Goal: Task Accomplishment & Management: Manage account settings

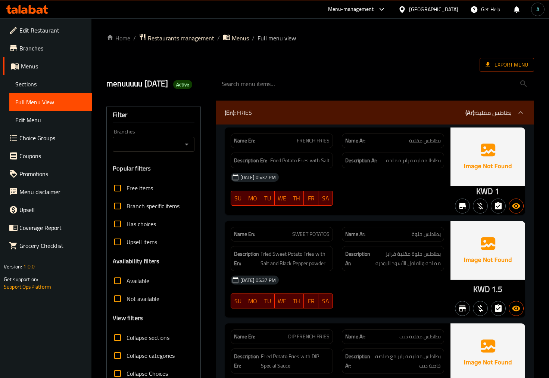
scroll to position [3251, 0]
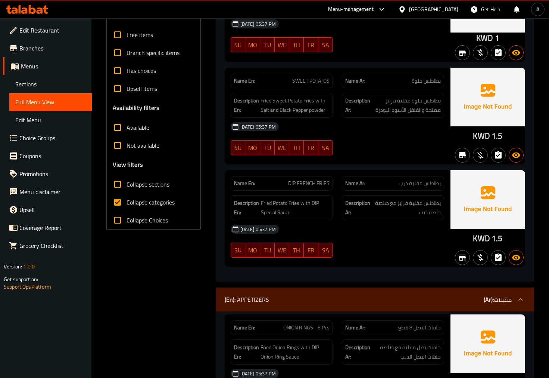
scroll to position [249, 0]
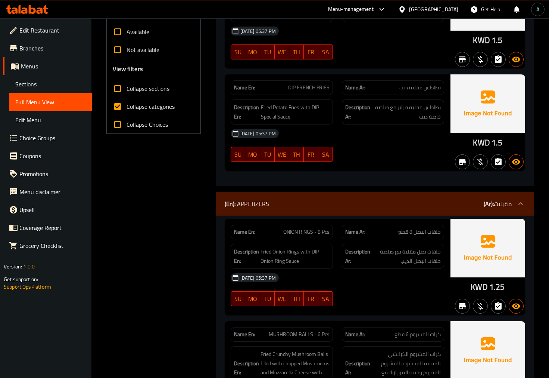
click at [143, 111] on label "Collapse categories" at bounding box center [142, 106] width 66 height 18
click at [127, 111] on input "Collapse categories" at bounding box center [118, 106] width 18 height 18
checkbox input "false"
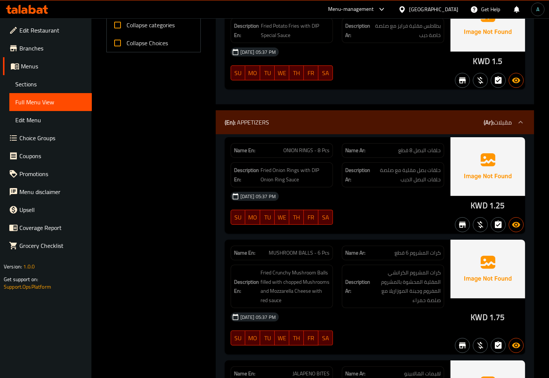
scroll to position [0, 0]
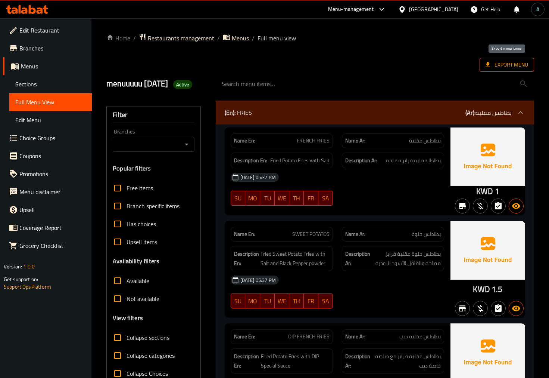
click at [491, 68] on span "Export Menu" at bounding box center [507, 65] width 55 height 14
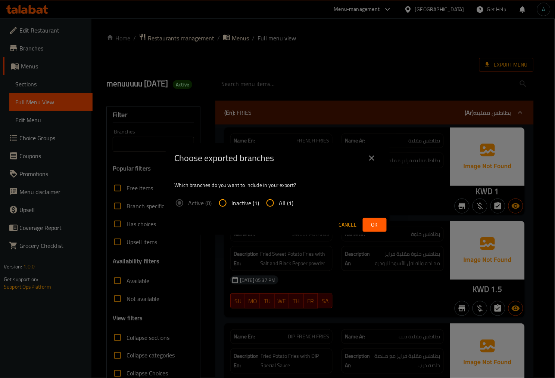
click at [272, 195] on input "All (1)" at bounding box center [270, 203] width 18 height 18
radio input "true"
click at [376, 223] on span "Ok" at bounding box center [375, 224] width 12 height 9
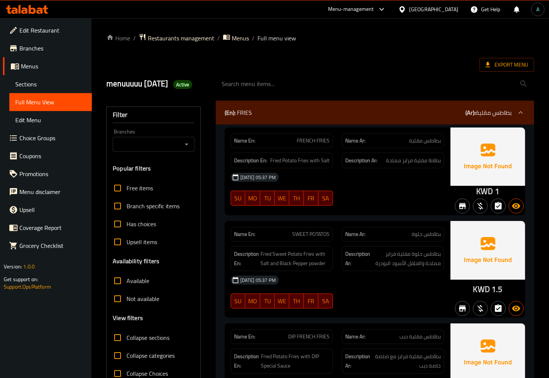
click at [27, 16] on div at bounding box center [27, 9] width 54 height 15
click at [28, 11] on icon at bounding box center [27, 9] width 42 height 9
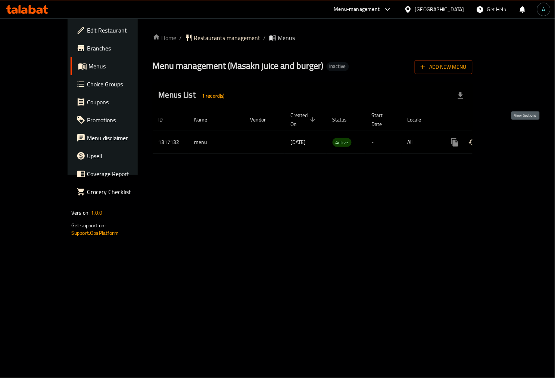
click at [518, 137] on link "enhanced table" at bounding box center [509, 142] width 18 height 18
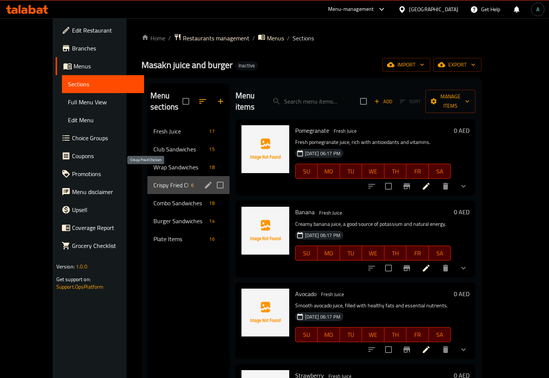
click at [153, 180] on span "Crispy Fried Chicken" at bounding box center [170, 184] width 35 height 9
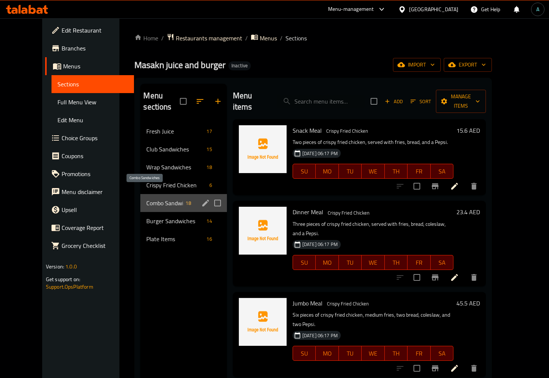
click at [153, 198] on span "Combo Sandwiches" at bounding box center [164, 202] width 36 height 9
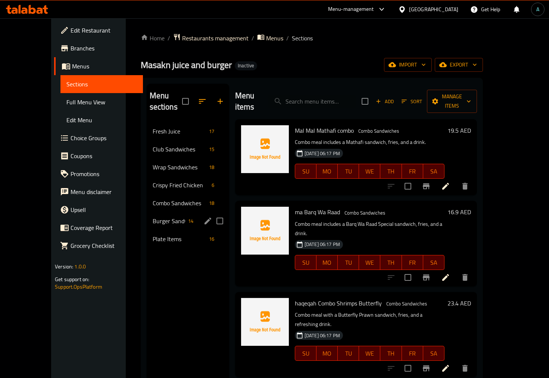
click at [153, 216] on span "Burger Sandwiches" at bounding box center [169, 220] width 32 height 9
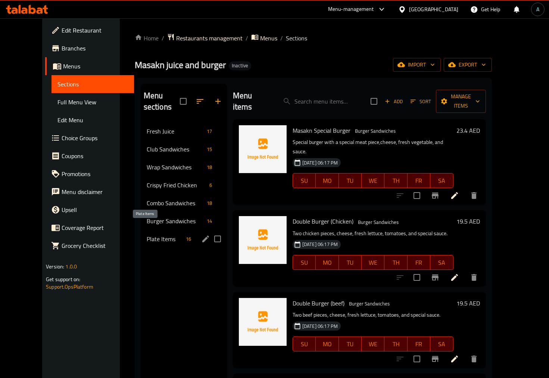
click at [155, 234] on span "Plate Items" at bounding box center [165, 238] width 36 height 9
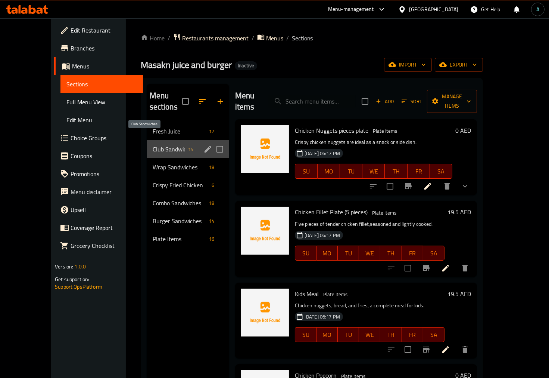
click at [153, 145] on span "Club Sandwiches" at bounding box center [169, 149] width 32 height 9
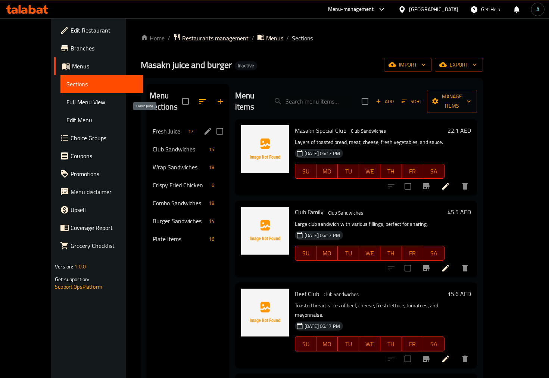
click at [153, 127] on span "Fresh Juice" at bounding box center [169, 131] width 32 height 9
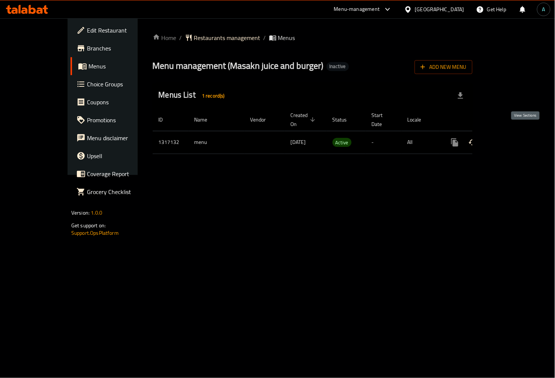
click at [514, 138] on icon "enhanced table" at bounding box center [509, 142] width 9 height 9
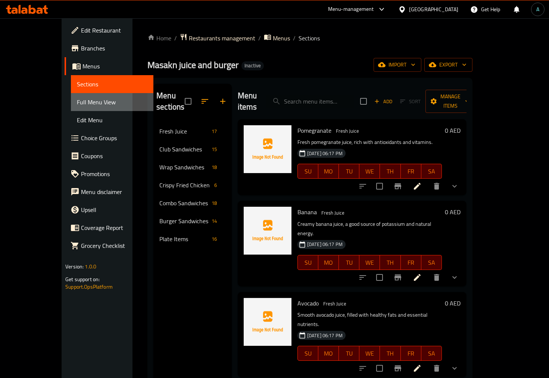
click at [77, 102] on span "Full Menu View" at bounding box center [112, 101] width 71 height 9
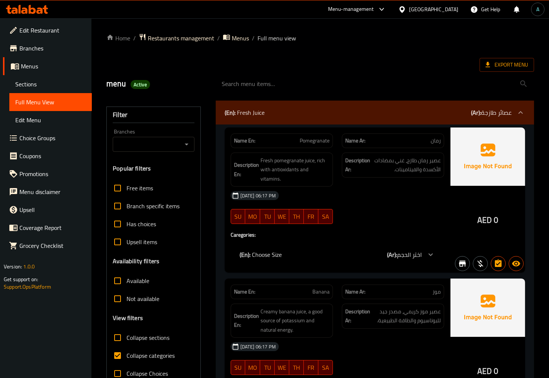
click at [131, 356] on span "Collapse categories" at bounding box center [151, 355] width 48 height 9
click at [127, 356] on input "Collapse categories" at bounding box center [118, 355] width 18 height 18
checkbox input "false"
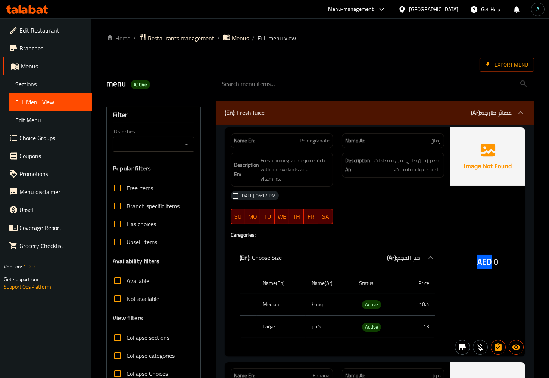
drag, startPoint x: 478, startPoint y: 257, endPoint x: 492, endPoint y: 257, distance: 14.2
click at [492, 257] on div "AED 0" at bounding box center [488, 261] width 21 height 11
copy span "AED"
click at [372, 300] on span "Active" at bounding box center [371, 304] width 19 height 9
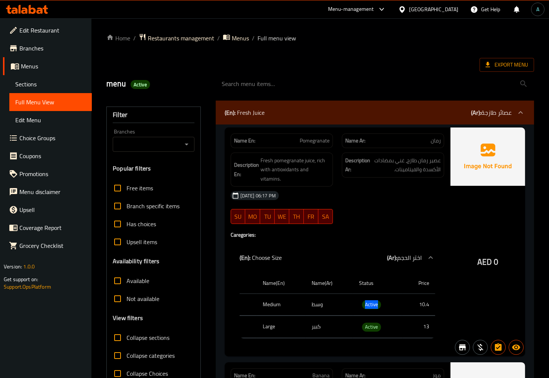
copy span "Active"
click at [512, 63] on span "Export Menu" at bounding box center [507, 64] width 43 height 9
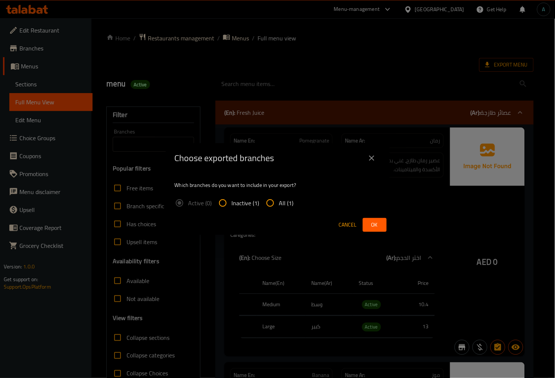
click at [280, 200] on span "All (1)" at bounding box center [286, 202] width 15 height 9
click at [279, 200] on input "All (1)" at bounding box center [270, 203] width 18 height 18
radio input "true"
click at [374, 225] on span "Ok" at bounding box center [375, 224] width 12 height 9
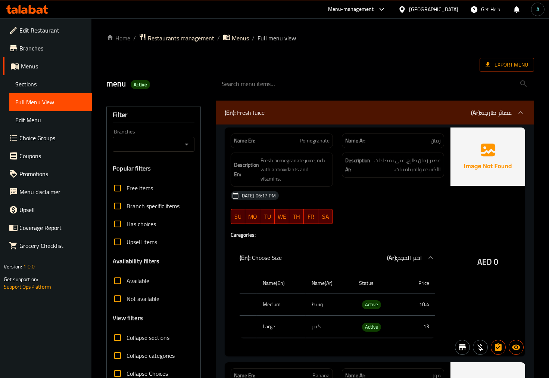
drag, startPoint x: 148, startPoint y: 339, endPoint x: 158, endPoint y: 343, distance: 11.2
click at [148, 339] on span "Collapse sections" at bounding box center [148, 337] width 43 height 9
click at [127, 339] on input "Collapse sections" at bounding box center [118, 337] width 18 height 18
checkbox input "true"
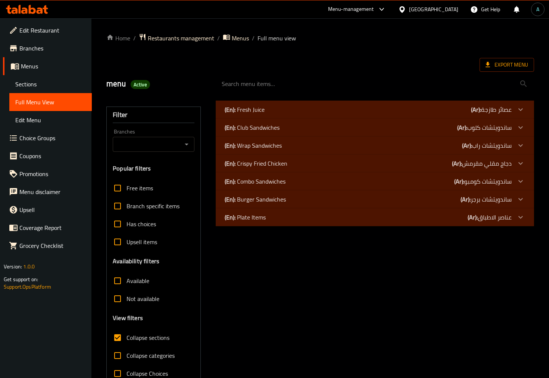
click at [262, 178] on p "(En): Combo Sandwiches" at bounding box center [255, 181] width 61 height 9
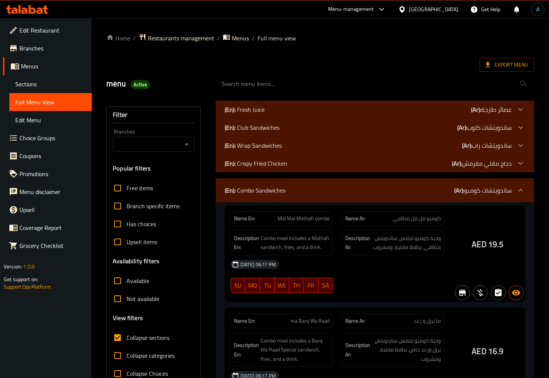
click at [263, 163] on p "(En): Crispy Fried Chicken" at bounding box center [256, 163] width 63 height 9
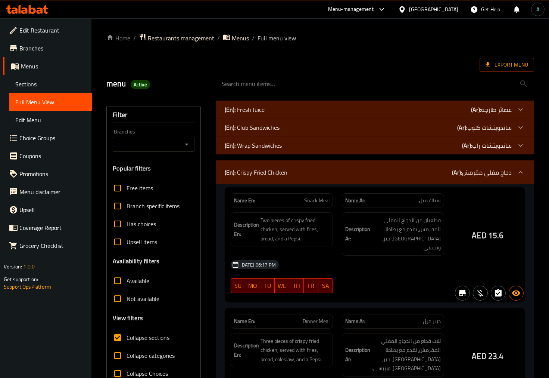
click at [263, 141] on p "(En): Wrap Sandwiches" at bounding box center [253, 145] width 57 height 9
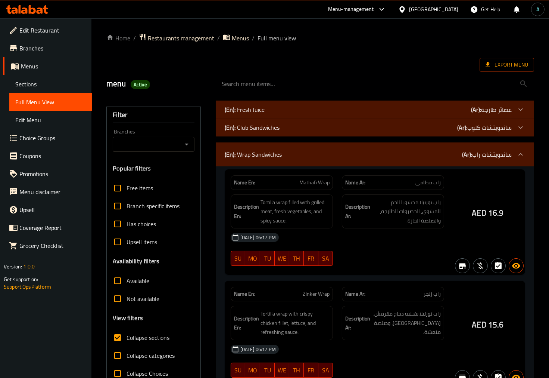
click at [264, 125] on p "(En): Club Sandwiches" at bounding box center [252, 127] width 55 height 9
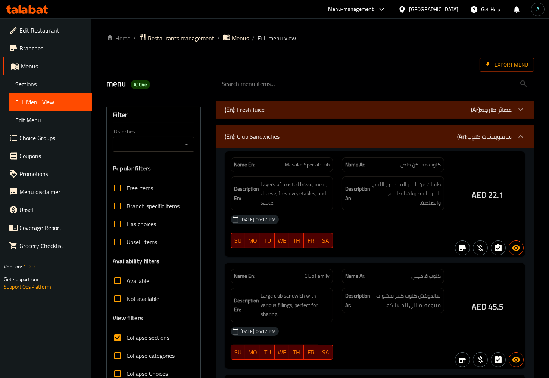
click at [267, 106] on div "(En): Fresh Juice (Ar): عصائر طازجة" at bounding box center [368, 109] width 287 height 9
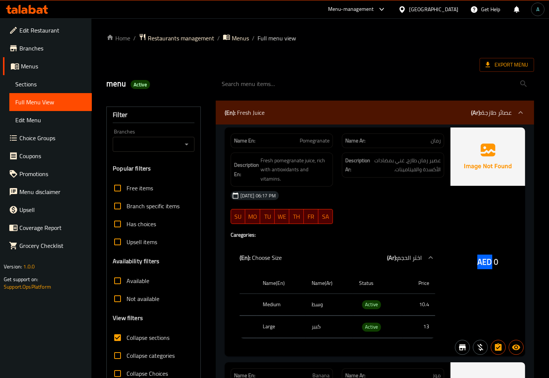
drag, startPoint x: 471, startPoint y: 255, endPoint x: 493, endPoint y: 263, distance: 24.1
click at [493, 263] on div "AED 0" at bounding box center [488, 241] width 75 height 229
copy span "AED"
drag, startPoint x: 477, startPoint y: 274, endPoint x: 487, endPoint y: 259, distance: 18.0
click at [477, 274] on div "AED 0" at bounding box center [488, 241] width 75 height 229
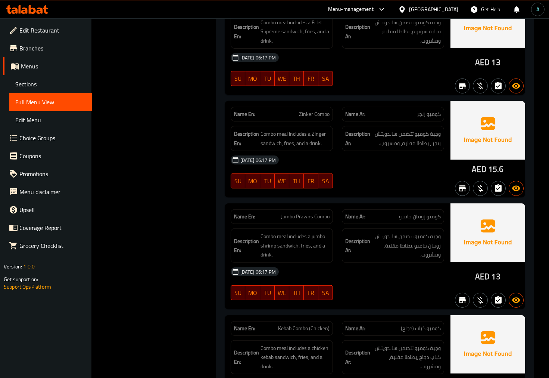
scroll to position [10537, 0]
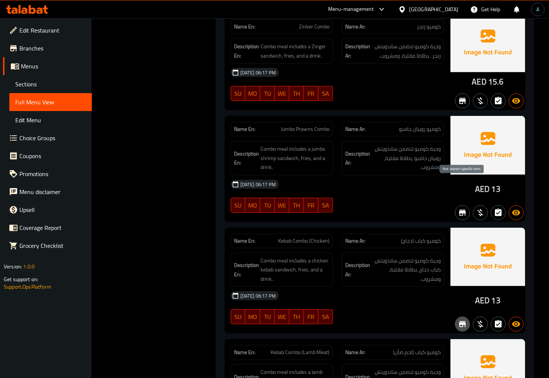
drag, startPoint x: 462, startPoint y: 183, endPoint x: 461, endPoint y: 176, distance: 7.5
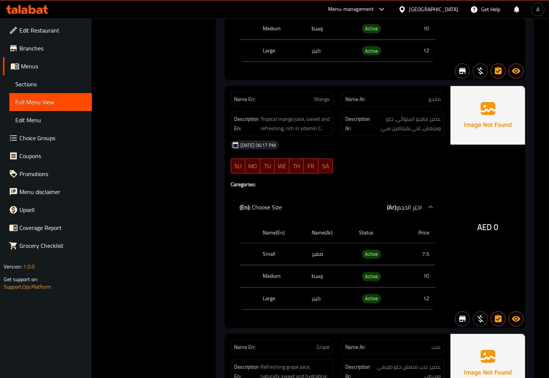
scroll to position [1037, 0]
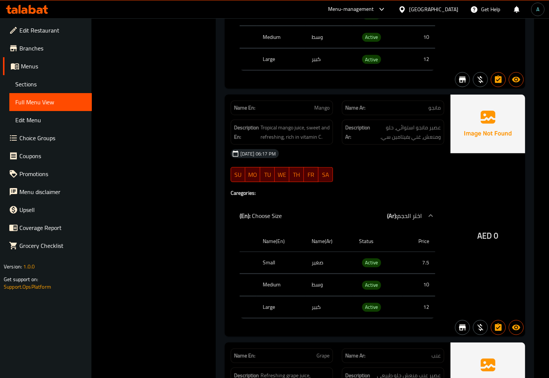
click at [322, 104] on span "Mango" at bounding box center [321, 108] width 15 height 8
copy span "Mango"
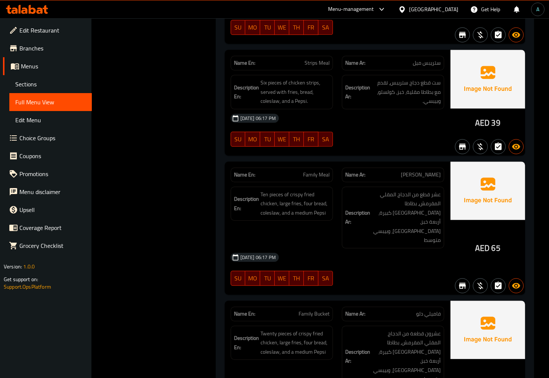
scroll to position [8548, 0]
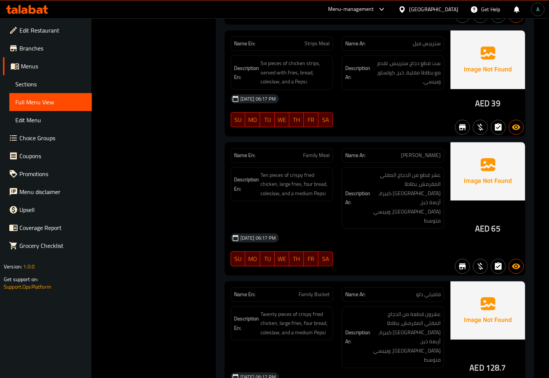
click at [309, 290] on span "Family Bucket" at bounding box center [314, 294] width 31 height 8
click at [308, 290] on span "Family Bucket" at bounding box center [314, 294] width 31 height 8
click at [317, 290] on span "Family Bucket" at bounding box center [314, 294] width 31 height 8
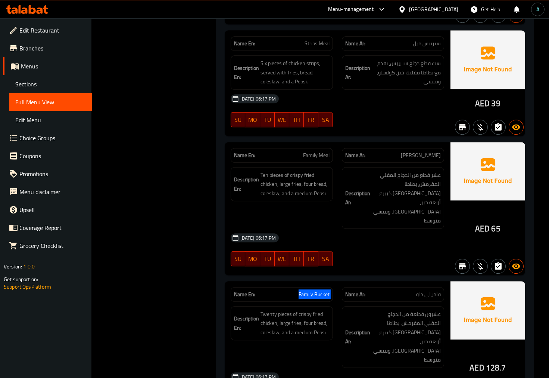
click at [317, 290] on span "Family Bucket" at bounding box center [314, 294] width 31 height 8
copy span "Family Bucket"
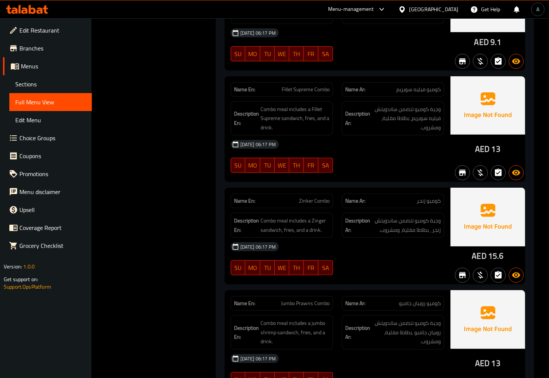
scroll to position [10374, 0]
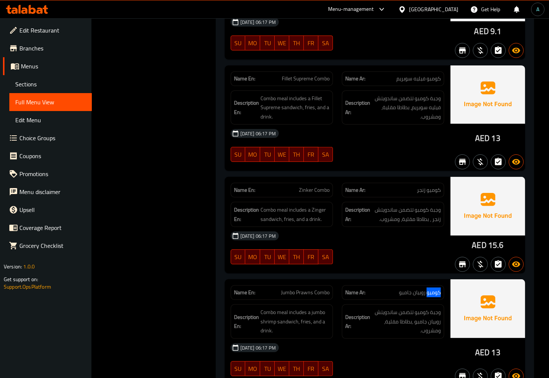
drag, startPoint x: 427, startPoint y: 152, endPoint x: 443, endPoint y: 153, distance: 15.4
click at [443, 285] on div "Name Ar: [PERSON_NAME] جامبو" at bounding box center [393, 292] width 102 height 15
copy span "كوميو"
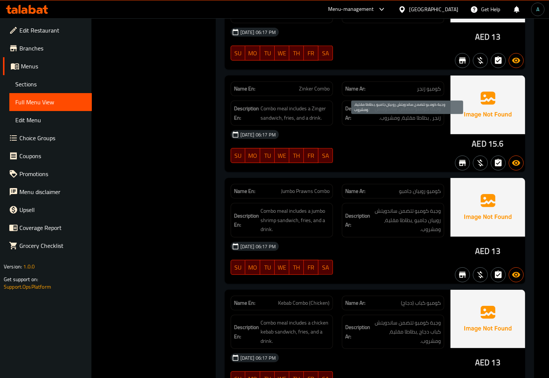
scroll to position [10537, 0]
